Goal: Task Accomplishment & Management: Manage account settings

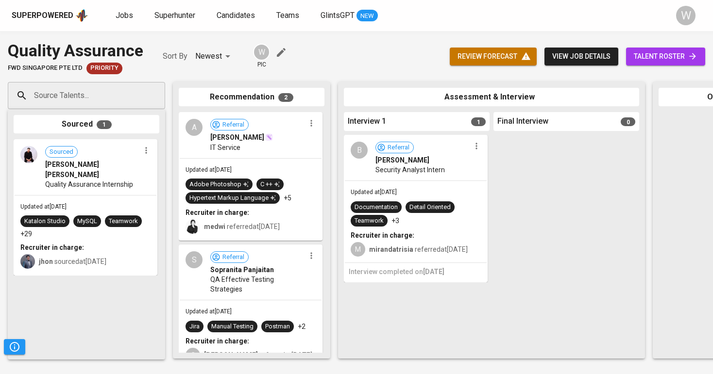
click at [127, 20] on link "Jobs" at bounding box center [125, 16] width 19 height 12
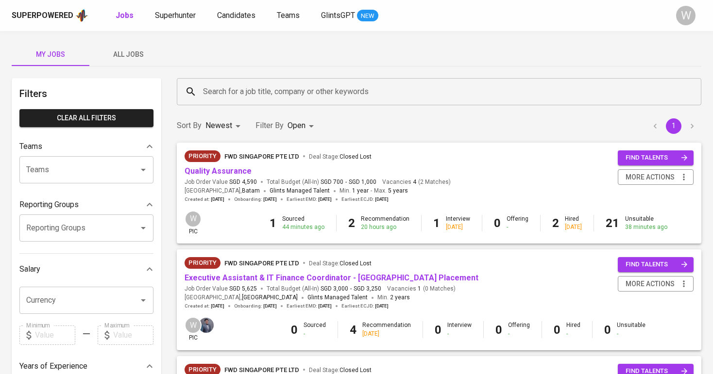
click at [117, 44] on button "All Jobs" at bounding box center [128, 54] width 78 height 23
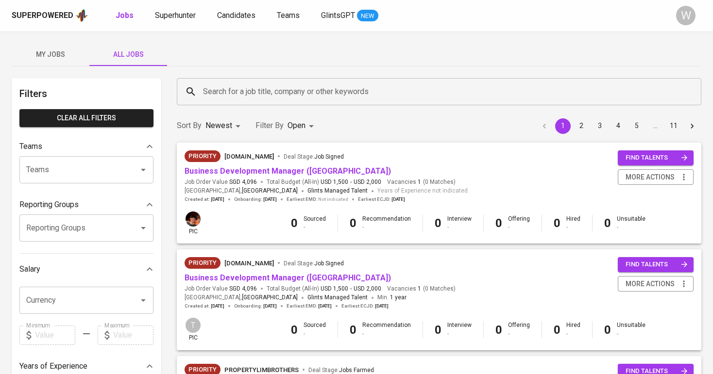
click at [244, 97] on input "Search for a job title, company or other keywords" at bounding box center [440, 92] width 481 height 18
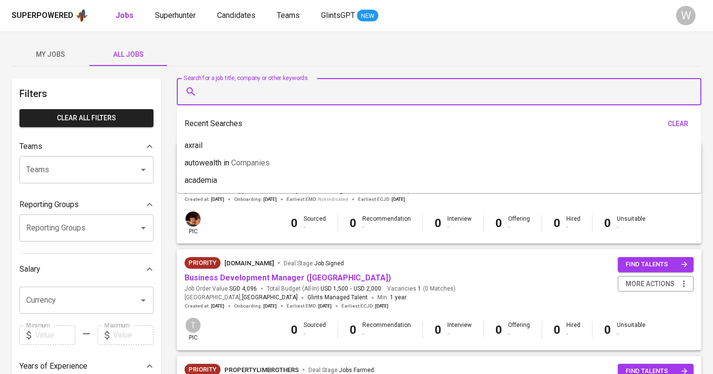
click at [74, 66] on button "My Jobs" at bounding box center [51, 54] width 78 height 23
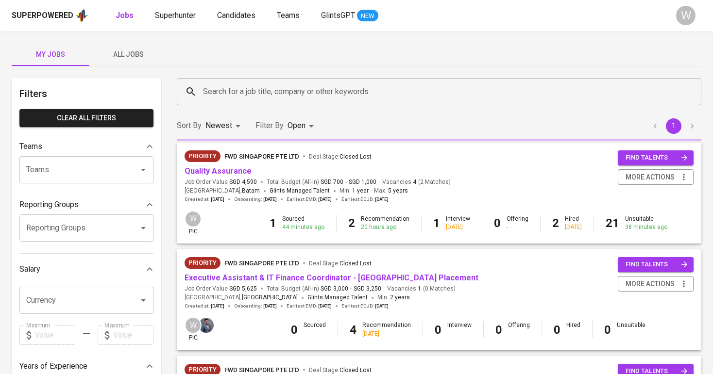
click at [57, 52] on span "My Jobs" at bounding box center [50, 55] width 66 height 12
click at [143, 56] on span "All Jobs" at bounding box center [128, 55] width 66 height 12
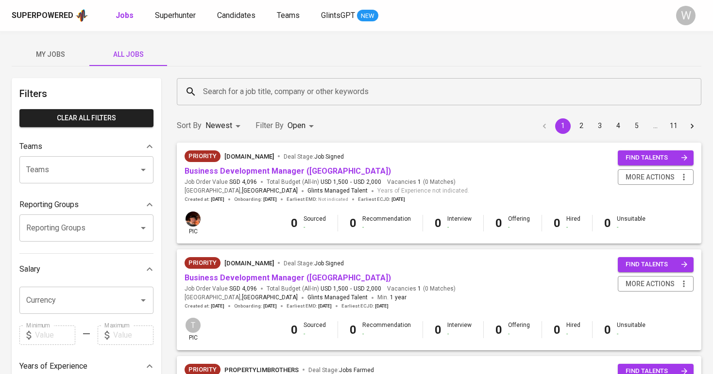
click at [60, 59] on span "My Jobs" at bounding box center [50, 55] width 66 height 12
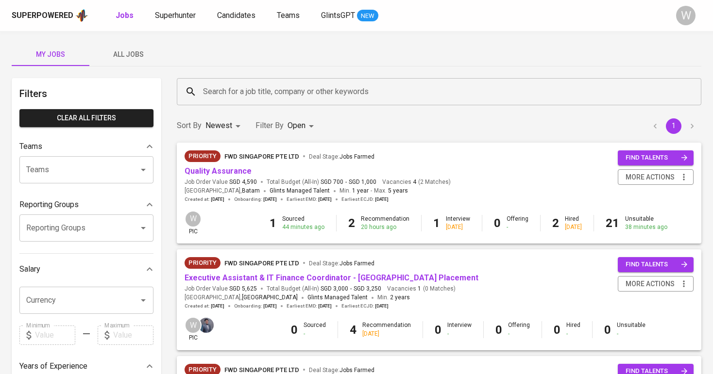
click at [216, 80] on div "Search for a job title, company or other keywords" at bounding box center [439, 91] width 524 height 27
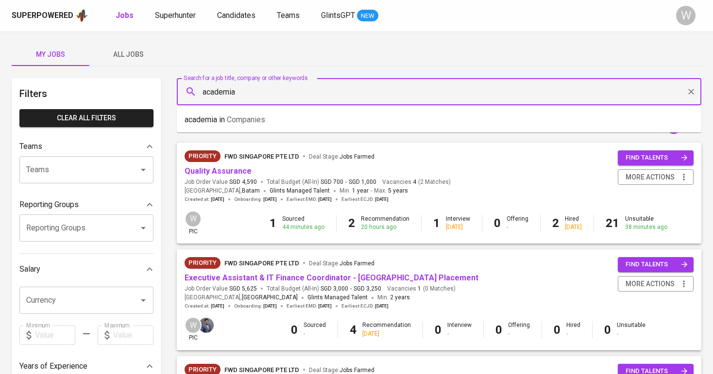
click at [302, 125] on li "academia in Companies" at bounding box center [439, 119] width 524 height 17
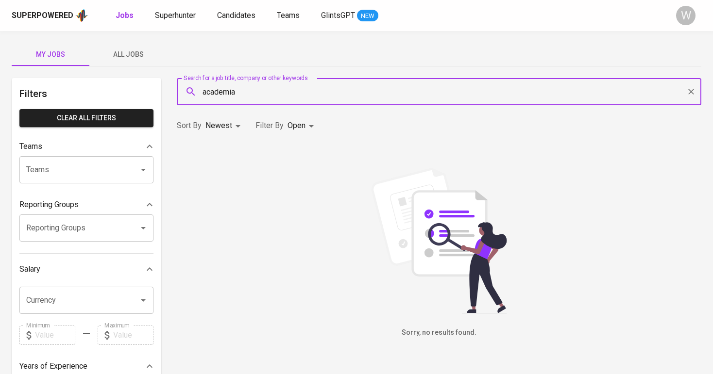
type input "academia"
click at [302, 125] on body "Superpowered Jobs Superhunter Candidates Teams GlintsGPT NEW W My Jobs All Jobs…" at bounding box center [356, 331] width 713 height 663
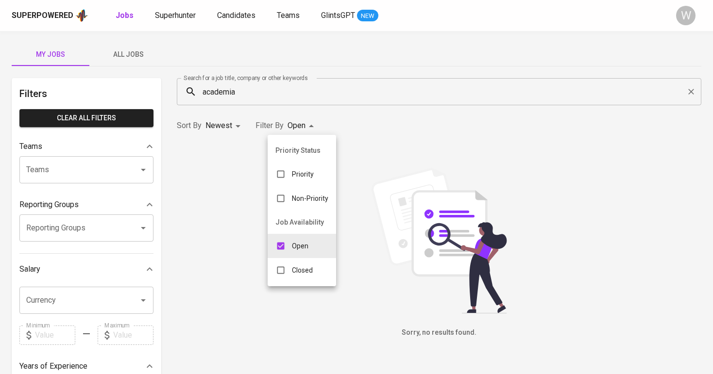
click at [309, 267] on p "Closed" at bounding box center [302, 271] width 21 height 10
type input "OPEN,CLOSE"
checkbox input "true"
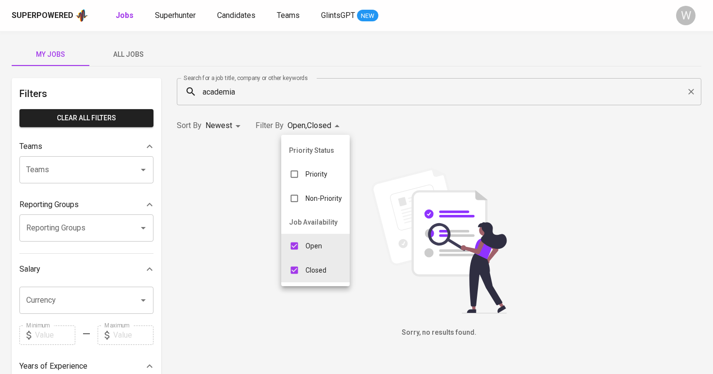
click at [300, 250] on input "checkbox" at bounding box center [294, 246] width 18 height 18
checkbox input "false"
type input "CLOSE"
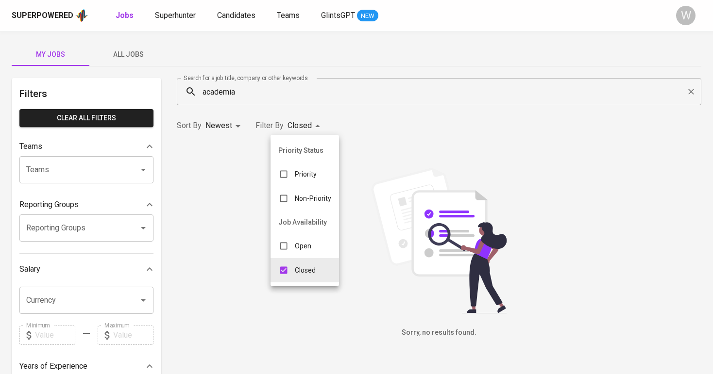
click at [382, 109] on div at bounding box center [356, 187] width 713 height 374
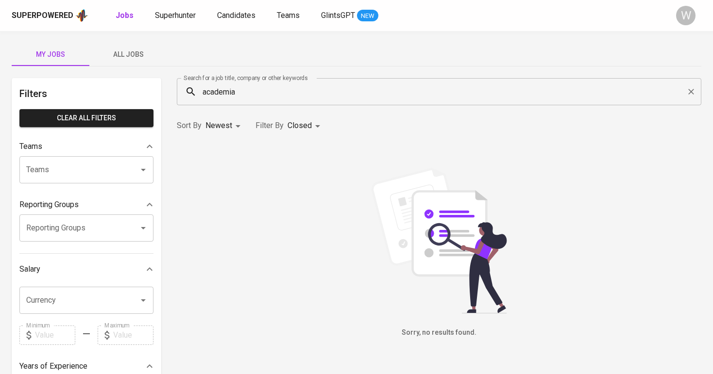
click at [255, 84] on input "academia" at bounding box center [440, 92] width 481 height 18
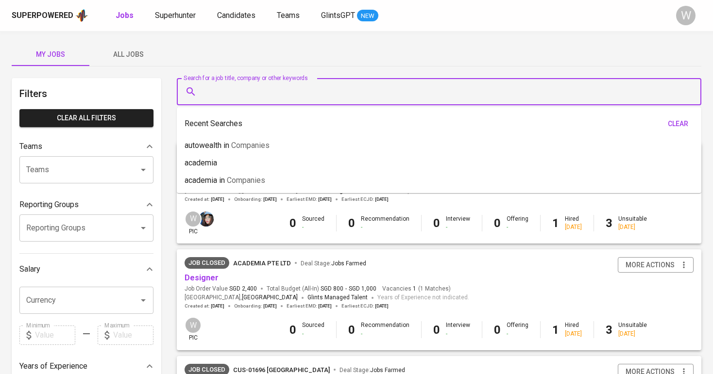
click at [144, 61] on button "All Jobs" at bounding box center [128, 54] width 78 height 23
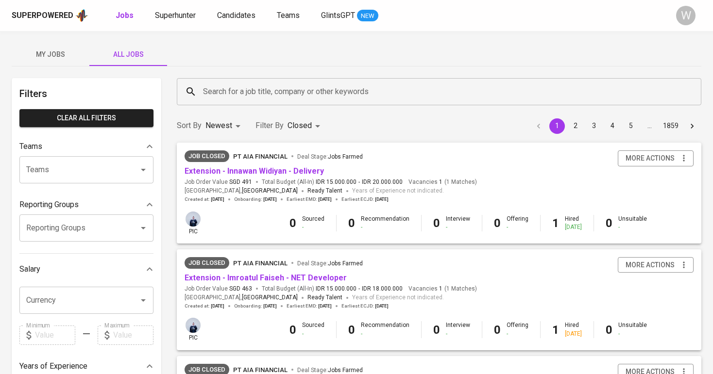
click at [211, 82] on div "Search for a job title, company or other keywords" at bounding box center [439, 91] width 524 height 27
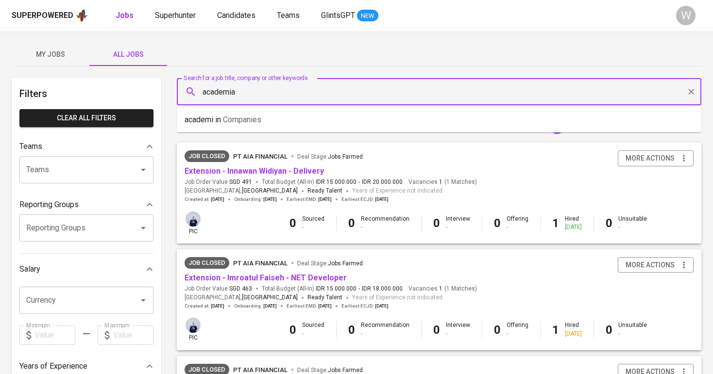
type input "academia"
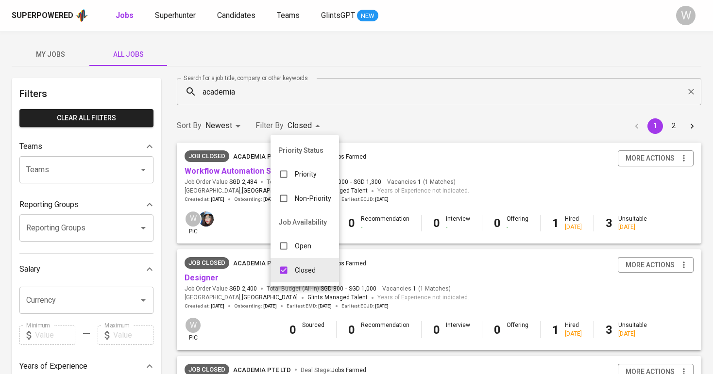
click at [407, 105] on div at bounding box center [356, 187] width 713 height 374
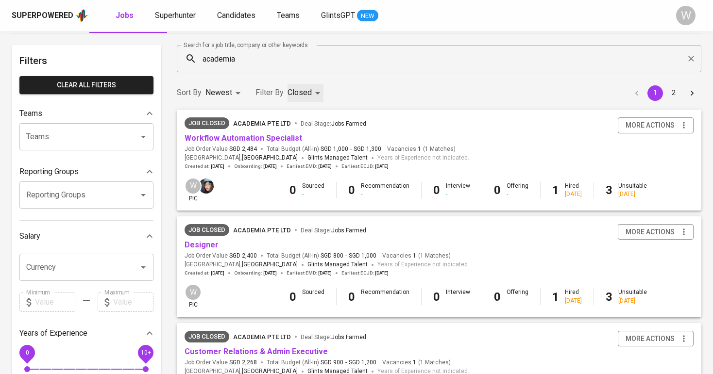
scroll to position [45, 0]
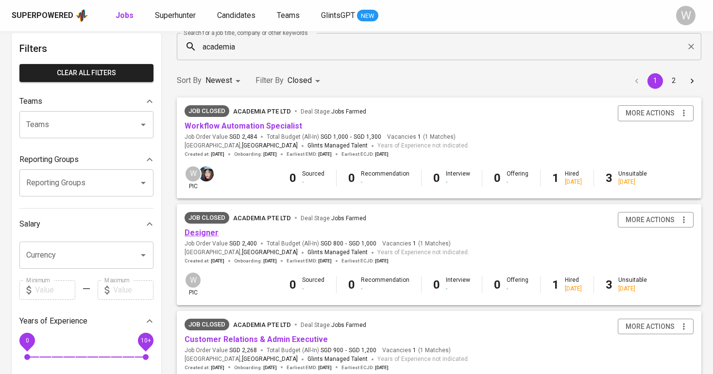
click at [202, 233] on link "Designer" at bounding box center [201, 232] width 34 height 9
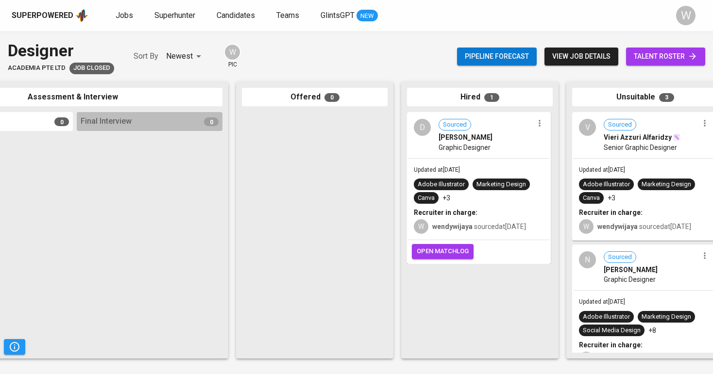
scroll to position [0, 427]
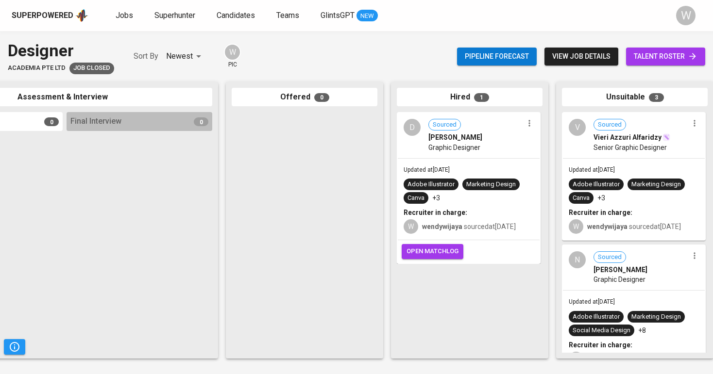
click at [662, 50] on link "talent roster" at bounding box center [665, 57] width 79 height 18
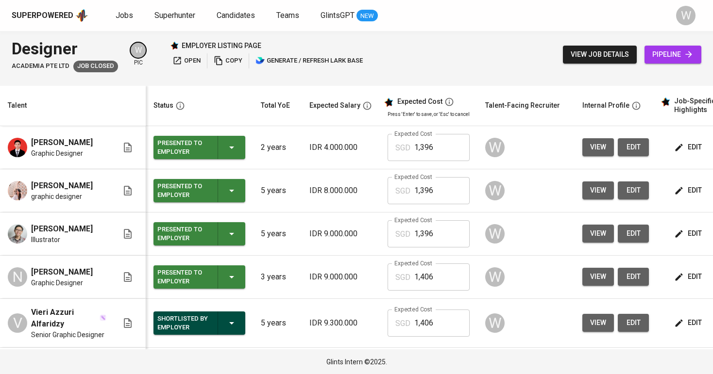
click at [601, 197] on span "view" at bounding box center [598, 190] width 16 height 12
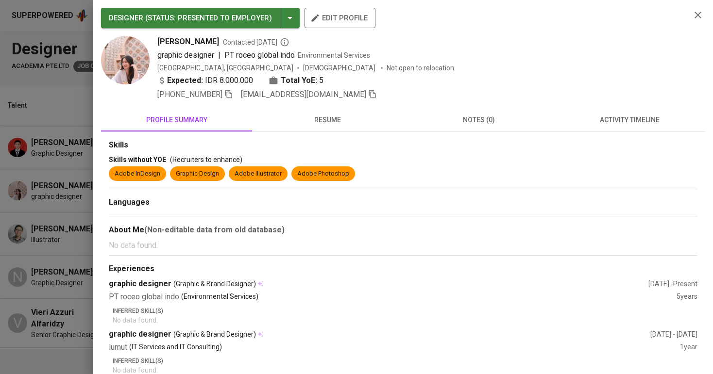
click at [232, 92] on icon "button" at bounding box center [228, 94] width 7 height 8
click at [37, 190] on div at bounding box center [356, 187] width 713 height 374
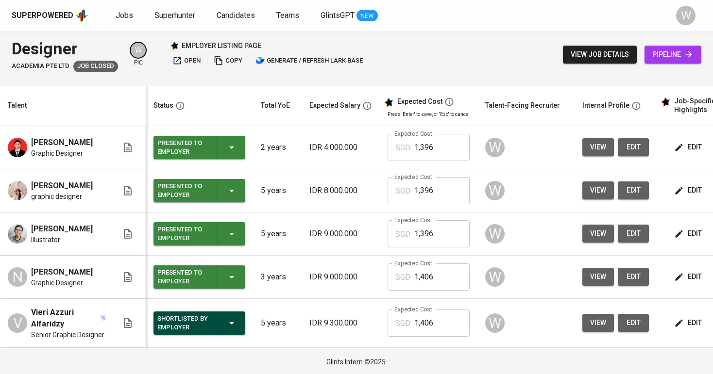
click at [678, 144] on span "edit" at bounding box center [689, 147] width 26 height 12
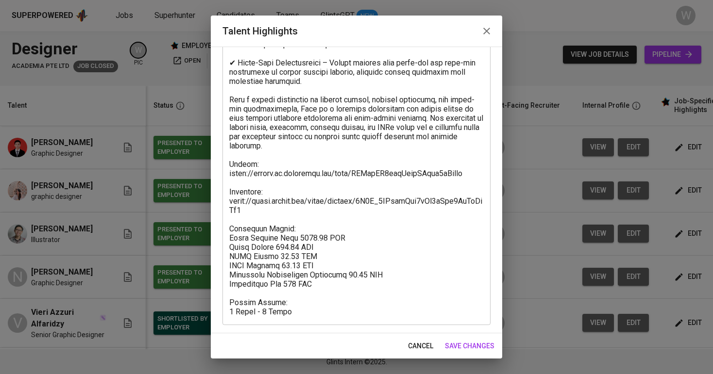
scroll to position [394, 0]
click at [479, 339] on button "save changes" at bounding box center [469, 346] width 57 height 18
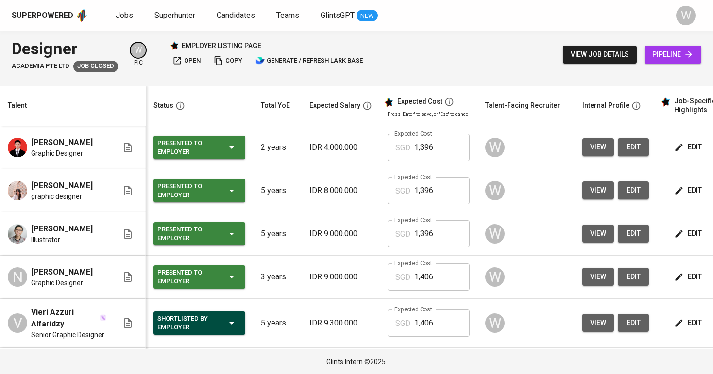
click at [215, 20] on div "Jobs Superhunter Candidates Teams GlintsGPT NEW" at bounding box center [247, 16] width 262 height 12
click at [220, 17] on span "Candidates" at bounding box center [235, 15] width 38 height 9
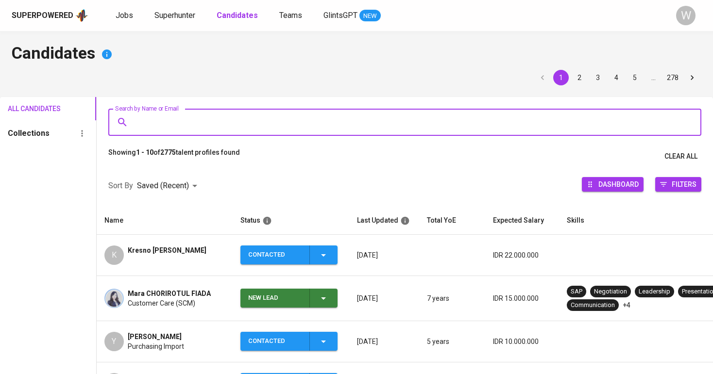
click at [232, 115] on input "Search by Name or Email" at bounding box center [407, 122] width 550 height 18
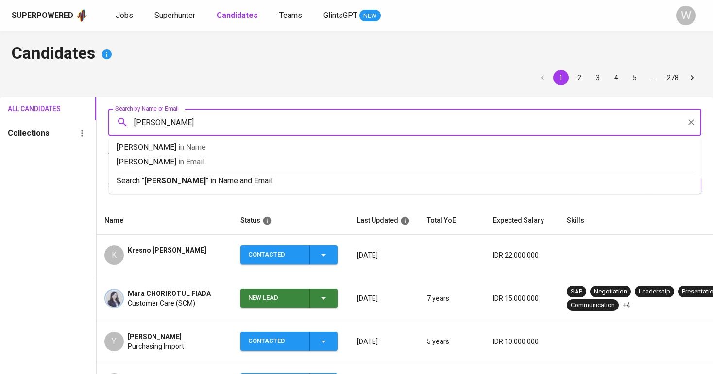
type input "[PERSON_NAME]"
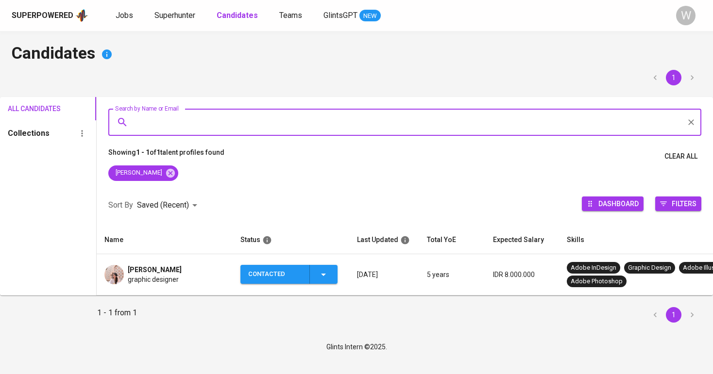
click at [322, 281] on div "Contacted" at bounding box center [288, 274] width 81 height 19
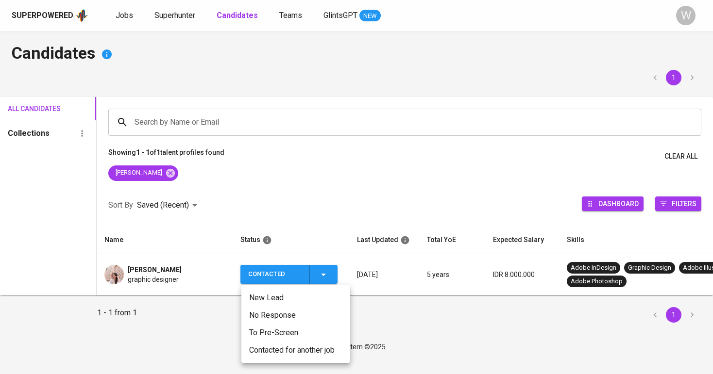
click at [323, 354] on li "Contacted for another job" at bounding box center [295, 350] width 109 height 17
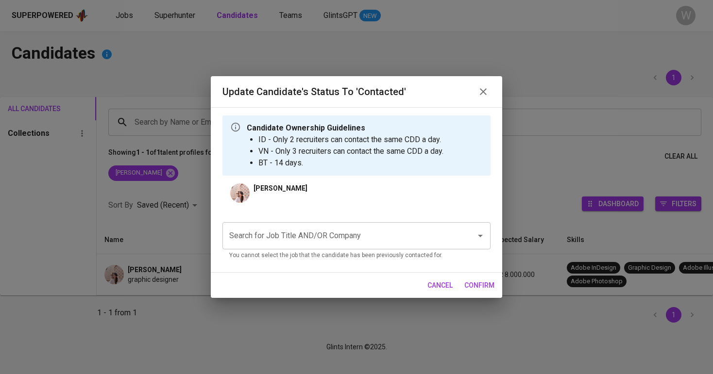
click at [321, 254] on p "You cannot select the job that the candidate has been previously contacted for." at bounding box center [356, 256] width 254 height 10
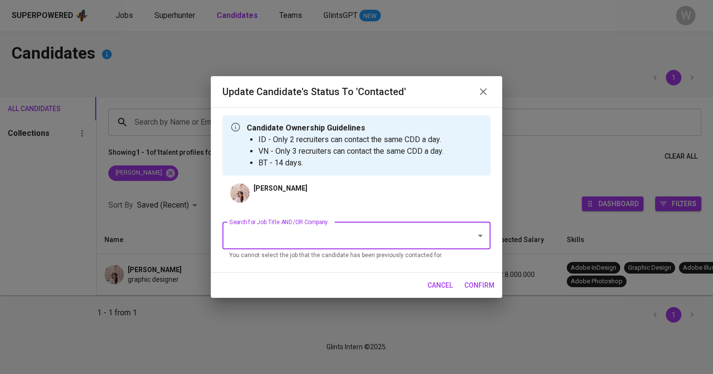
click at [321, 254] on p "You cannot select the job that the candidate has been previously contacted for." at bounding box center [356, 256] width 254 height 10
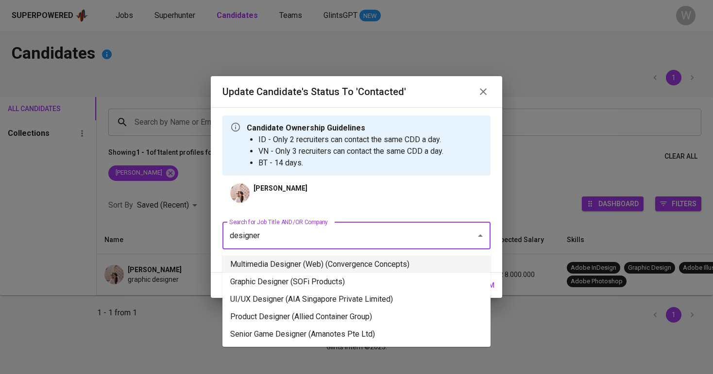
click at [315, 270] on li "Multimedia Designer (Web) (Convergence Concepts)" at bounding box center [356, 264] width 268 height 17
type input "designer"
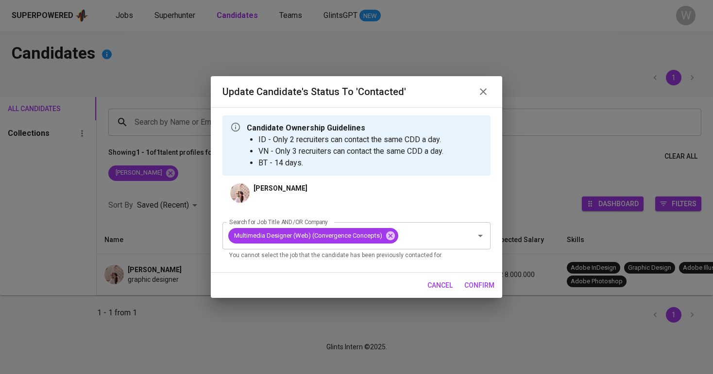
click at [487, 283] on span "confirm" at bounding box center [479, 286] width 30 height 12
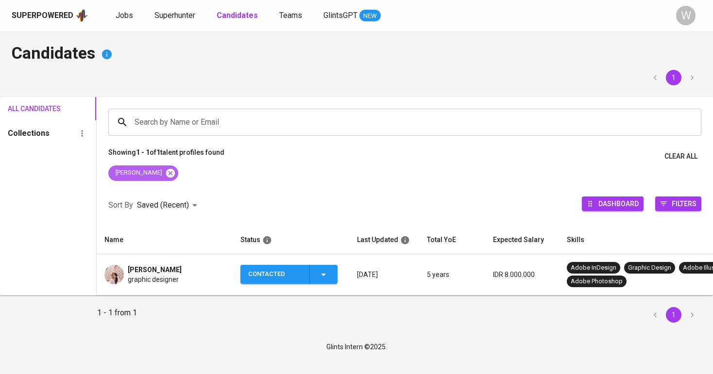
click at [165, 177] on icon at bounding box center [170, 173] width 11 height 11
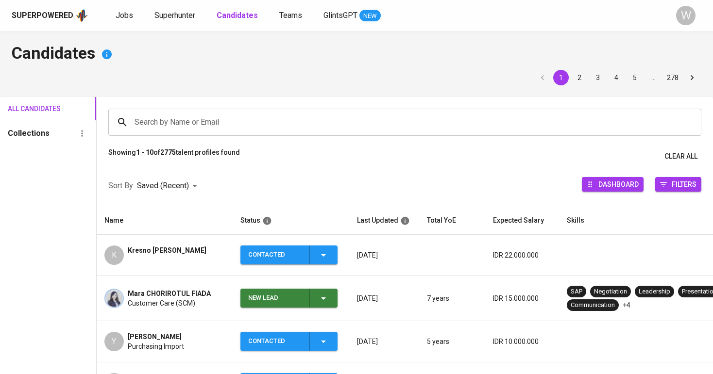
click at [204, 118] on input "Search by Name or Email" at bounding box center [407, 122] width 550 height 18
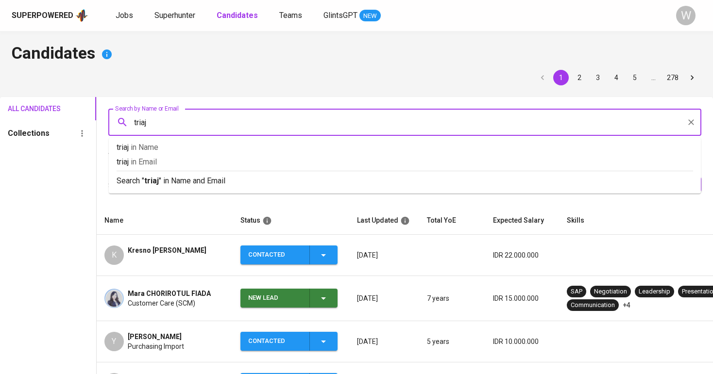
type input "triaji"
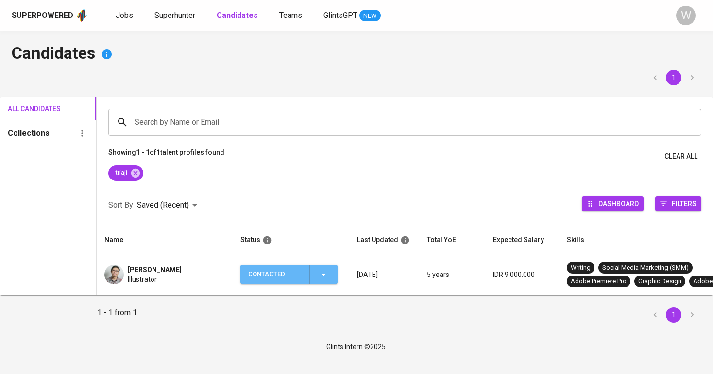
click at [295, 278] on div "Contacted" at bounding box center [274, 274] width 53 height 19
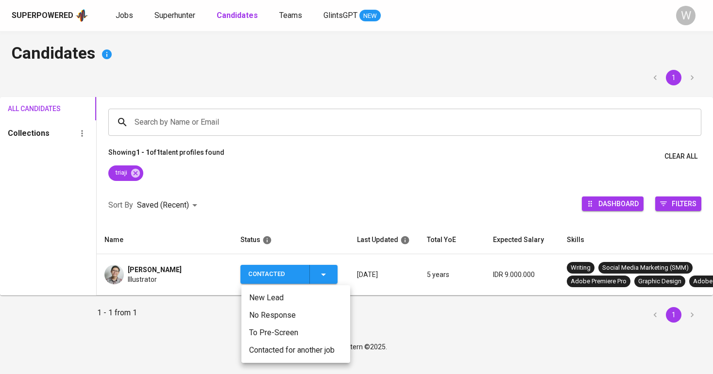
click at [292, 361] on ul "New Lead No Response To Pre-Screen Contacted for another job" at bounding box center [295, 324] width 109 height 78
click at [292, 351] on li "Contacted for another job" at bounding box center [295, 350] width 109 height 17
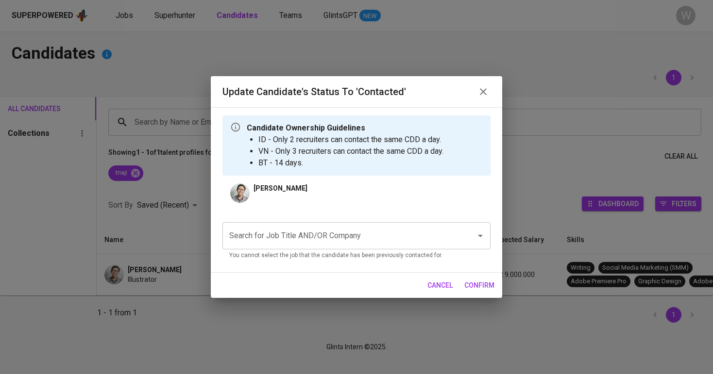
click at [322, 230] on input "Search for Job Title AND/OR Company" at bounding box center [343, 236] width 232 height 18
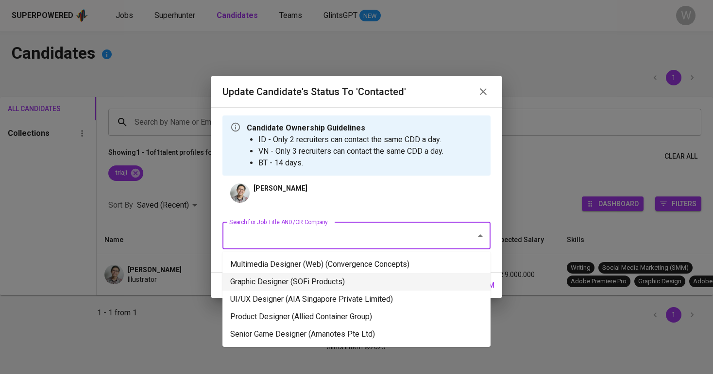
click at [311, 277] on li "Graphic Designer (SOFi Products)" at bounding box center [356, 281] width 268 height 17
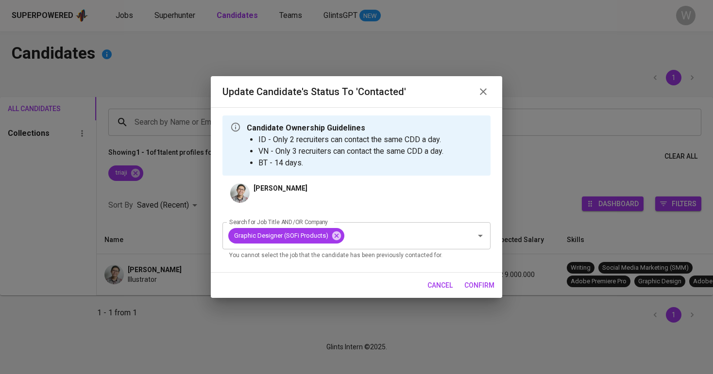
click at [464, 294] on button "confirm" at bounding box center [479, 286] width 38 height 18
